Goal: Task Accomplishment & Management: Manage account settings

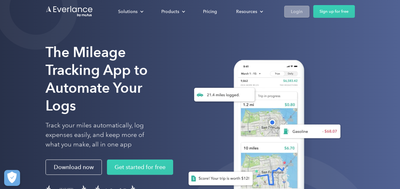
click at [295, 13] on div "Login" at bounding box center [297, 12] width 12 height 8
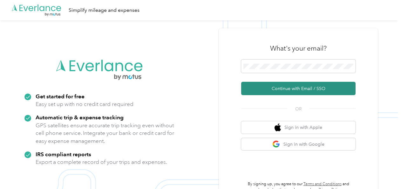
click at [266, 86] on button "Continue with Email / SSO" at bounding box center [298, 88] width 114 height 13
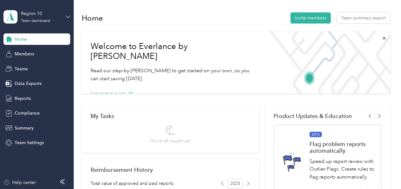
click at [68, 17] on icon at bounding box center [68, 17] width 4 height 2
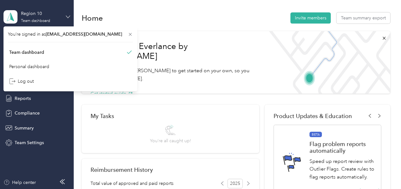
click at [68, 17] on icon at bounding box center [68, 17] width 4 height 2
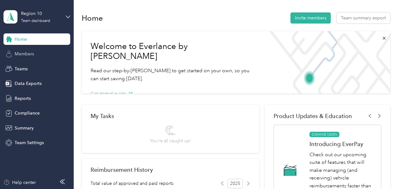
click at [30, 53] on span "Members" at bounding box center [24, 54] width 19 height 7
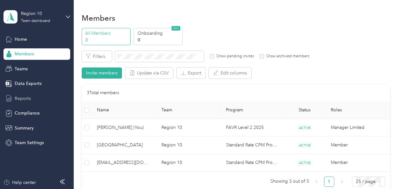
click at [28, 96] on span "Reports" at bounding box center [23, 98] width 16 height 7
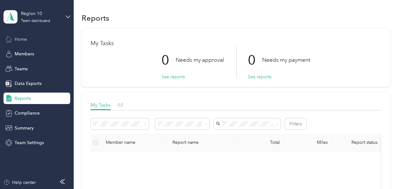
click at [25, 39] on span "Home" at bounding box center [21, 39] width 12 height 7
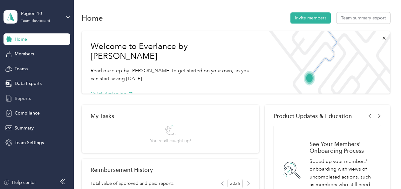
click at [26, 101] on span "Reports" at bounding box center [23, 98] width 16 height 7
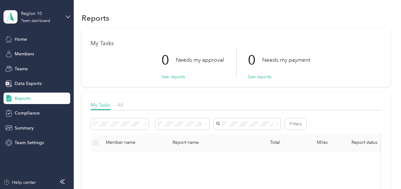
click at [77, 103] on div "Reports My Tasks 0 Needs my approval See reports 0 Needs my payment See reports…" at bounding box center [236, 178] width 324 height 356
click at [146, 125] on icon at bounding box center [145, 124] width 3 height 3
click at [120, 105] on span "All" at bounding box center [120, 105] width 6 height 6
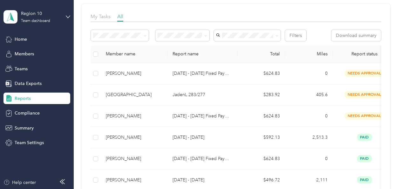
scroll to position [76, 0]
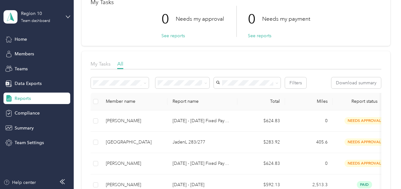
scroll to position [42, 0]
click at [21, 129] on span "Summary" at bounding box center [24, 128] width 19 height 7
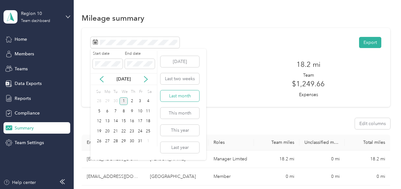
click at [169, 97] on button "Last month" at bounding box center [180, 95] width 39 height 11
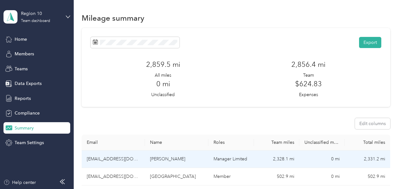
click at [191, 159] on td "[PERSON_NAME]" at bounding box center [177, 158] width 64 height 17
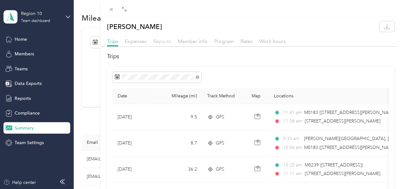
click at [164, 42] on span "Reports" at bounding box center [162, 41] width 18 height 6
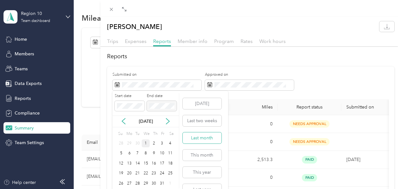
click at [197, 137] on button "Last month" at bounding box center [202, 137] width 39 height 11
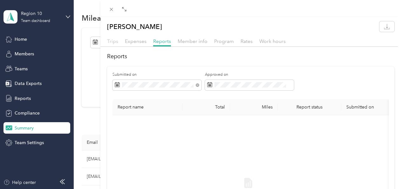
click at [112, 41] on span "Trips" at bounding box center [112, 41] width 11 height 6
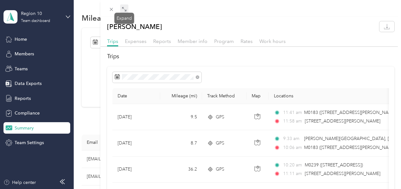
click at [125, 10] on icon at bounding box center [124, 9] width 5 height 5
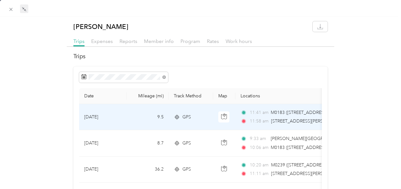
click at [124, 116] on td "[DATE]" at bounding box center [103, 117] width 48 height 26
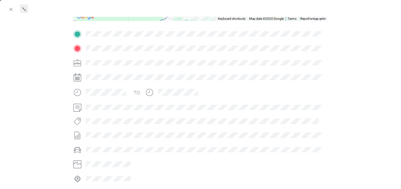
scroll to position [153, 0]
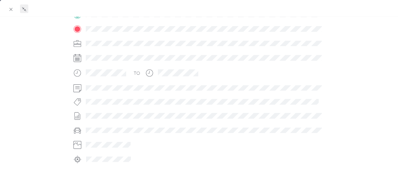
click at [102, 100] on div at bounding box center [204, 102] width 241 height 7
click at [12, 8] on icon at bounding box center [11, 9] width 3 height 3
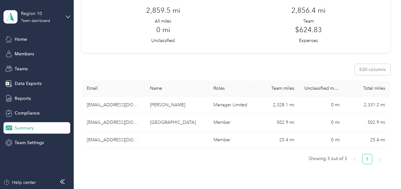
scroll to position [54, 0]
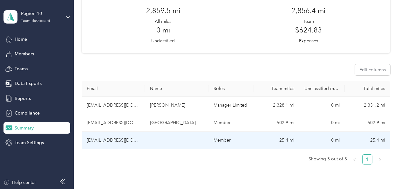
click at [249, 139] on td "Member" at bounding box center [231, 140] width 45 height 17
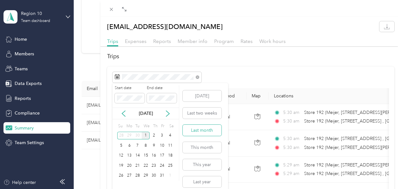
click at [191, 131] on button "Last month" at bounding box center [202, 130] width 39 height 11
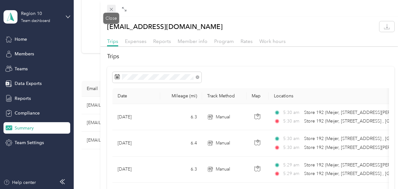
click at [111, 9] on icon at bounding box center [111, 9] width 3 height 3
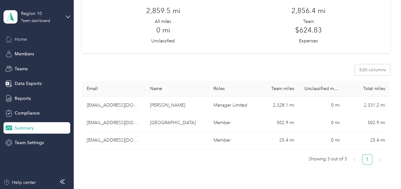
click at [24, 37] on span "Home" at bounding box center [21, 39] width 12 height 7
